Goal: Find contact information: Find contact information

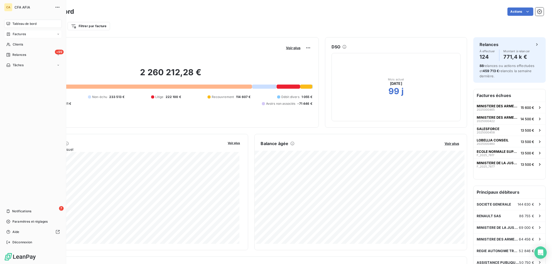
click at [16, 33] on span "Factures" at bounding box center [19, 34] width 13 height 5
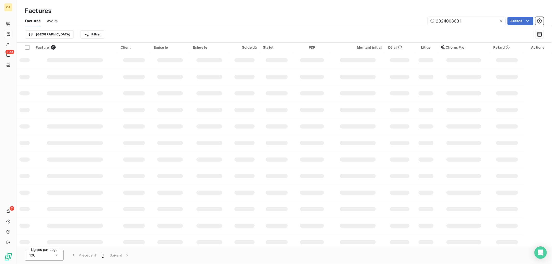
drag, startPoint x: 474, startPoint y: 19, endPoint x: 340, endPoint y: 18, distance: 133.3
click at [340, 18] on div "2024008681 Actions" at bounding box center [304, 21] width 480 height 8
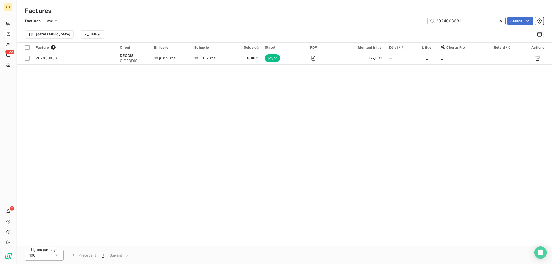
click at [463, 18] on input "2024008681" at bounding box center [467, 21] width 78 height 8
click at [477, 23] on input "2024008681" at bounding box center [467, 21] width 78 height 8
click at [479, 23] on input "2024008681" at bounding box center [467, 21] width 78 height 8
drag, startPoint x: 393, startPoint y: 22, endPoint x: 366, endPoint y: 22, distance: 26.7
click at [361, 22] on div "2024008681 Actions" at bounding box center [304, 21] width 480 height 8
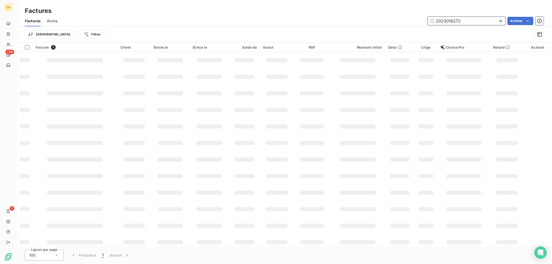
type input "2023016272"
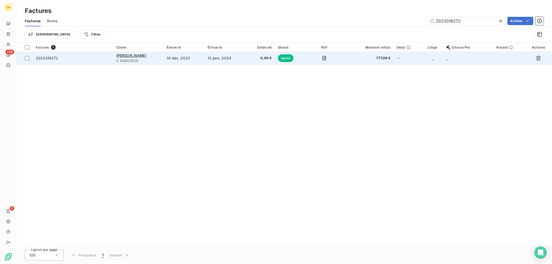
click at [247, 62] on td "0,00 €" at bounding box center [260, 58] width 29 height 12
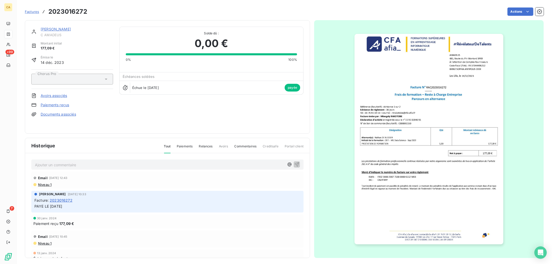
click at [50, 28] on link "[PERSON_NAME]" at bounding box center [56, 29] width 30 height 4
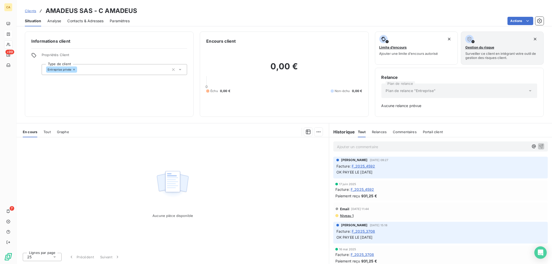
click at [97, 20] on span "Contacts & Adresses" at bounding box center [85, 20] width 36 height 5
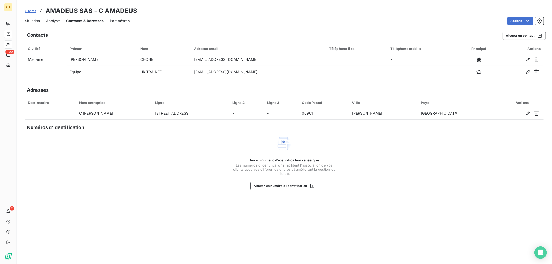
click at [31, 21] on span "Situation" at bounding box center [32, 20] width 15 height 5
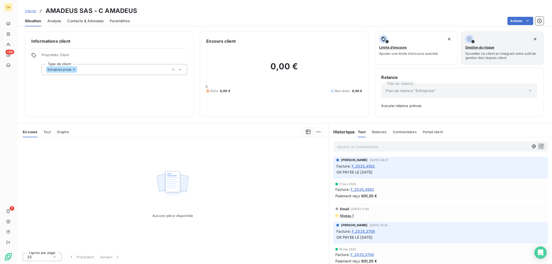
click at [48, 130] on span "Tout" at bounding box center [46, 132] width 7 height 4
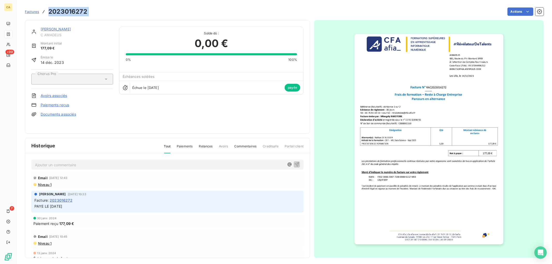
drag, startPoint x: 97, startPoint y: 12, endPoint x: 49, endPoint y: 13, distance: 47.4
click at [49, 13] on div "Factures 2023016272 Actions" at bounding box center [284, 11] width 519 height 11
copy section "2023016272 Actions"
click at [64, 28] on link "[PERSON_NAME]" at bounding box center [56, 29] width 30 height 4
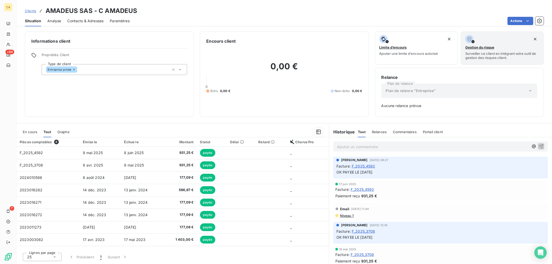
click at [94, 20] on span "Contacts & Adresses" at bounding box center [85, 20] width 36 height 5
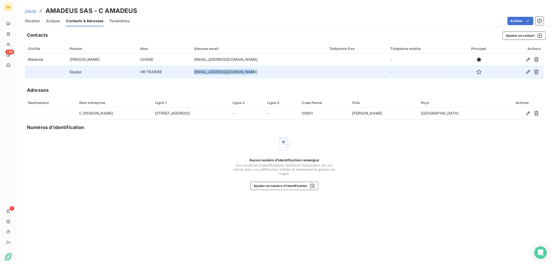
drag, startPoint x: 228, startPoint y: 73, endPoint x: 167, endPoint y: 73, distance: 60.8
click at [191, 73] on td "[EMAIL_ADDRESS][DOMAIN_NAME]" at bounding box center [258, 72] width 135 height 12
copy td "[EMAIL_ADDRESS][DOMAIN_NAME]"
